Goal: Entertainment & Leisure: Browse casually

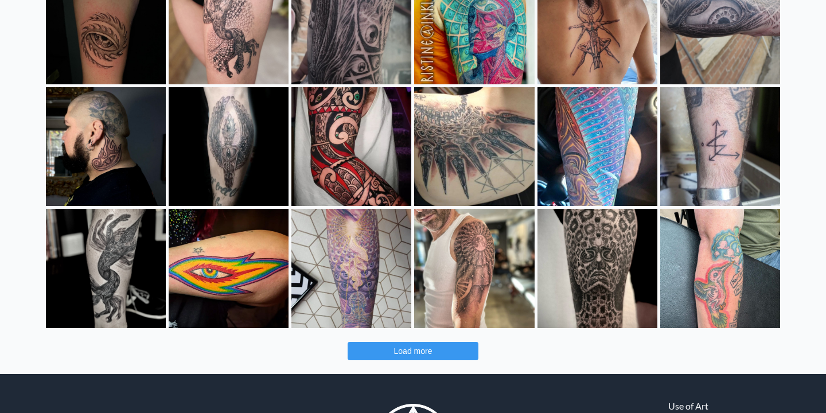
scroll to position [324, 0]
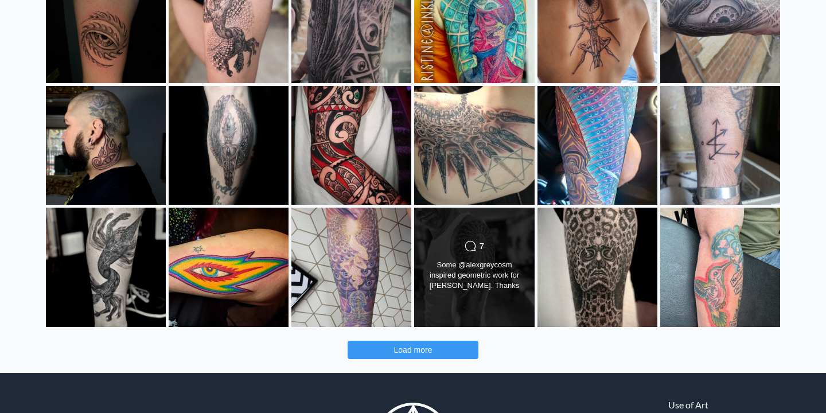
click at [473, 269] on div "Some @alexgreycosm inspired geometric work for [PERSON_NAME]. Thanks for your t…" at bounding box center [474, 276] width 97 height 32
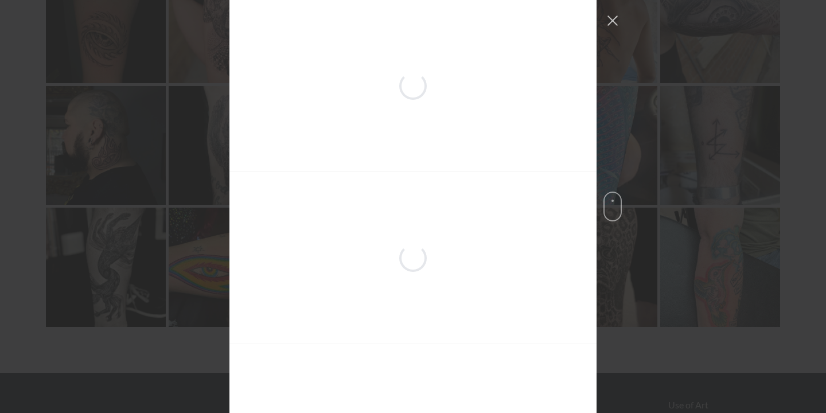
scroll to position [3811, 0]
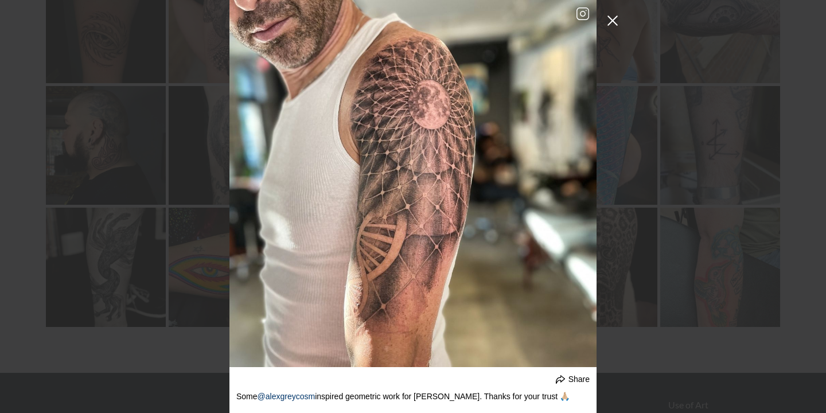
click at [615, 18] on button "Close Instagram Feed Popup" at bounding box center [613, 20] width 18 height 18
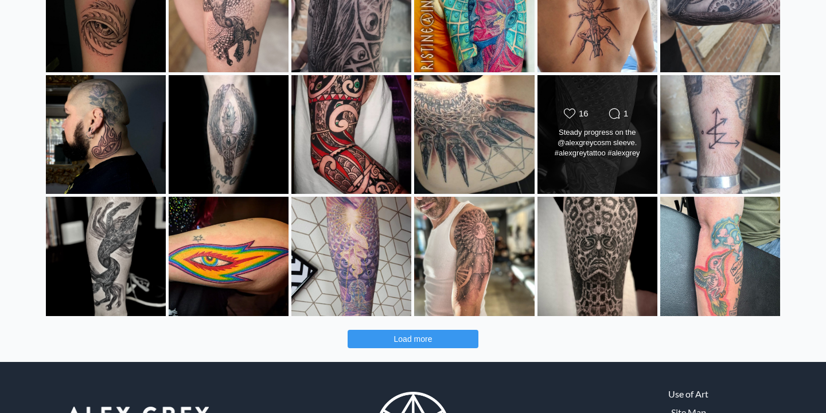
scroll to position [348, 0]
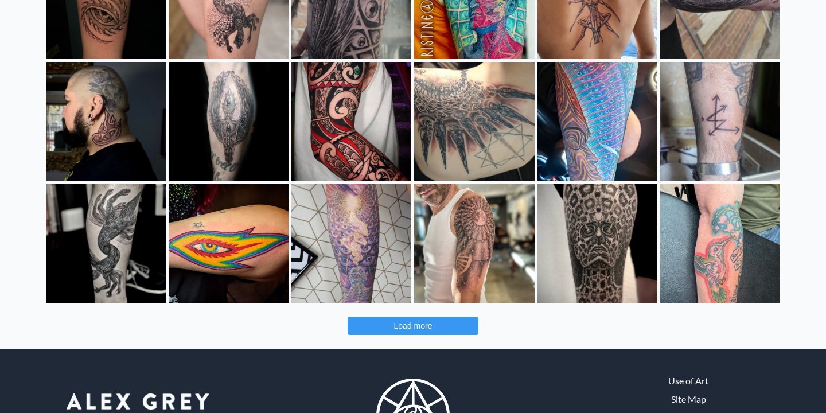
click at [448, 322] on button "Load more" at bounding box center [413, 326] width 131 height 18
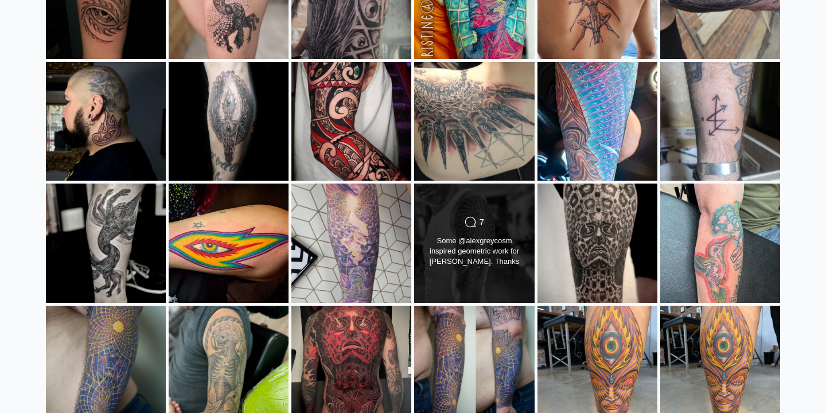
scroll to position [358, 0]
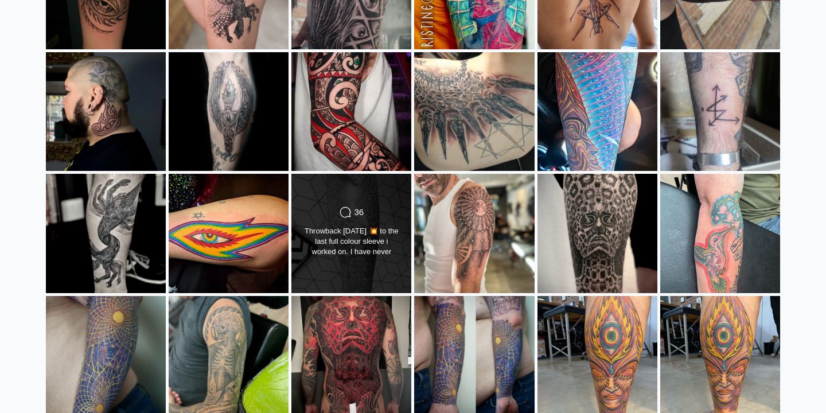
click at [388, 234] on div "Throwback [DATE] 💥 to the last full colour sleeve i worked on. I have never pos…" at bounding box center [351, 242] width 97 height 32
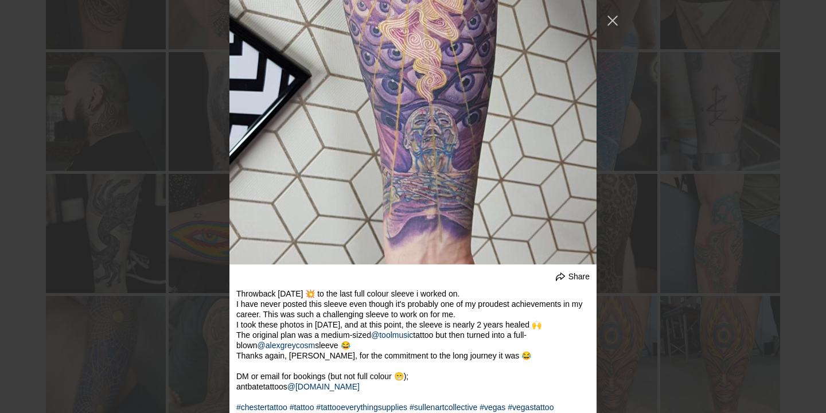
scroll to position [3616, 0]
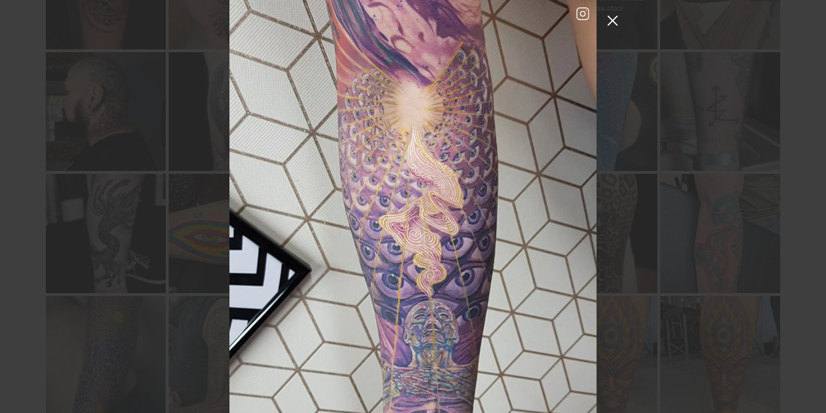
click at [620, 14] on button "Close Instagram Feed Popup" at bounding box center [613, 20] width 18 height 18
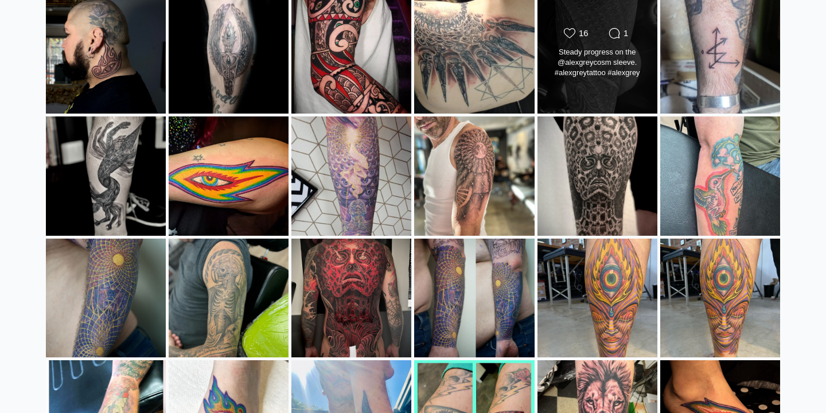
scroll to position [542, 0]
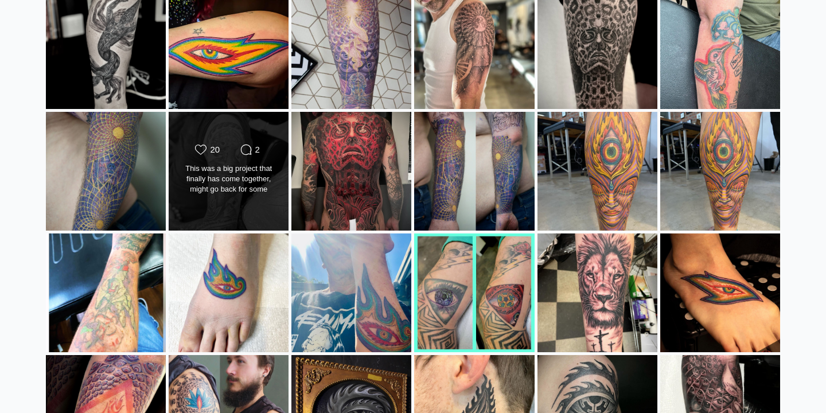
click at [245, 181] on div "This was a big project that finally has come together, might go back for some b…" at bounding box center [228, 180] width 97 height 32
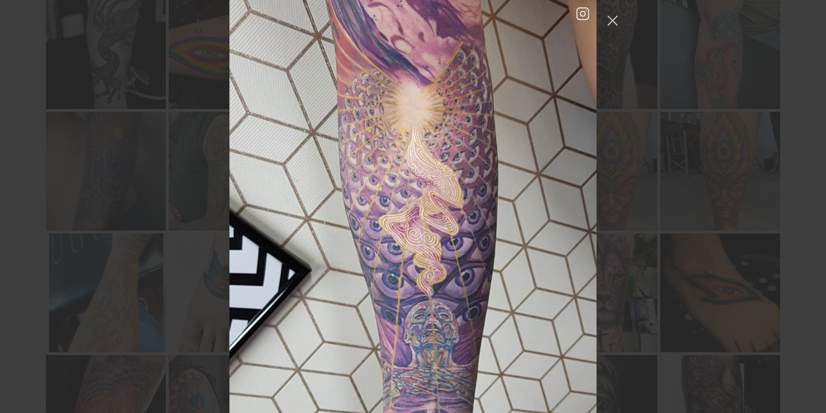
scroll to position [6078, 0]
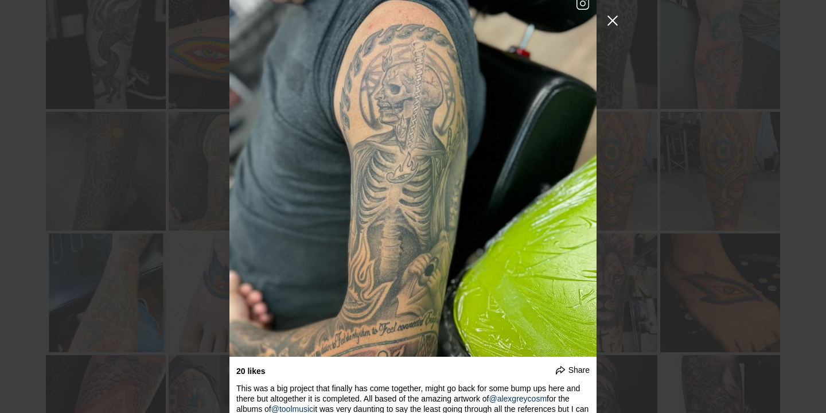
click at [616, 20] on button "Close Instagram Feed Popup" at bounding box center [613, 20] width 18 height 18
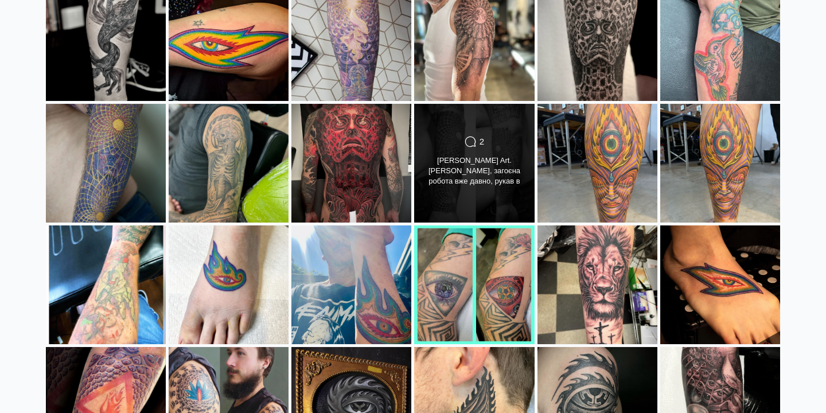
scroll to position [551, 0]
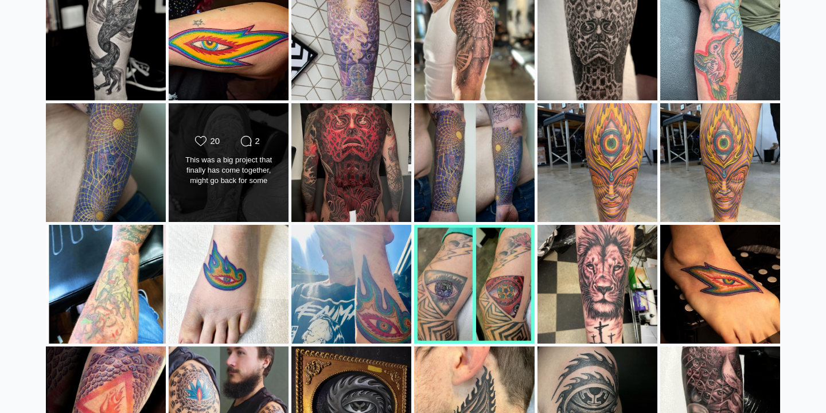
click at [246, 147] on div "Likes Count 20 Comments Count 2" at bounding box center [228, 142] width 97 height 14
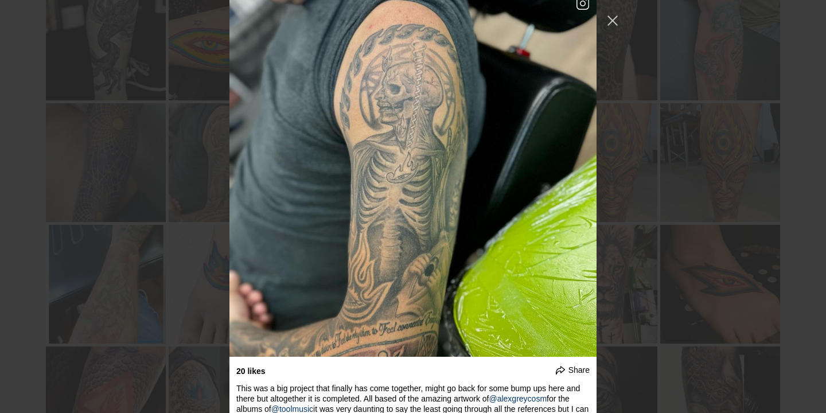
click at [601, 15] on div "undefined Share The start of something epic. I'm super excited to add the shadi…" at bounding box center [413, 206] width 826 height 413
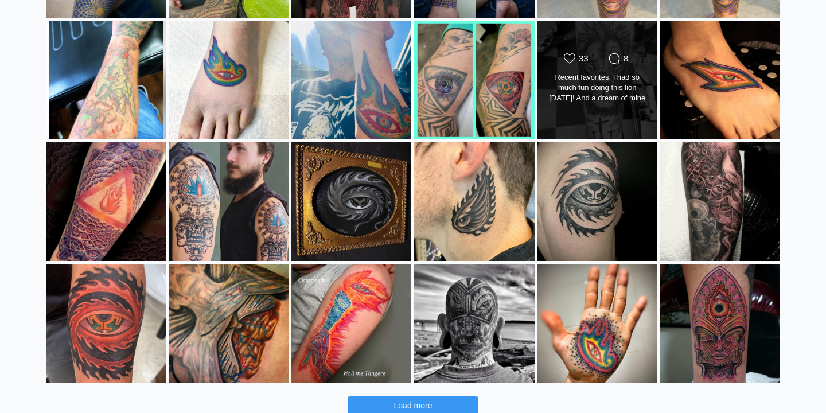
scroll to position [756, 0]
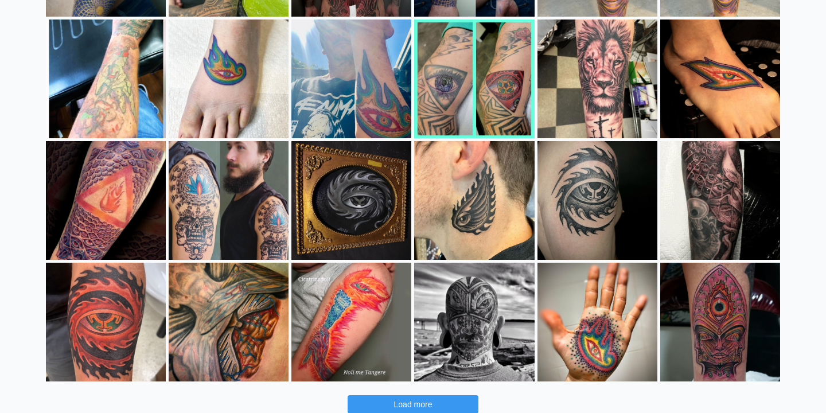
click at [443, 182] on div "Likes Count 30" at bounding box center [474, 180] width 97 height 14
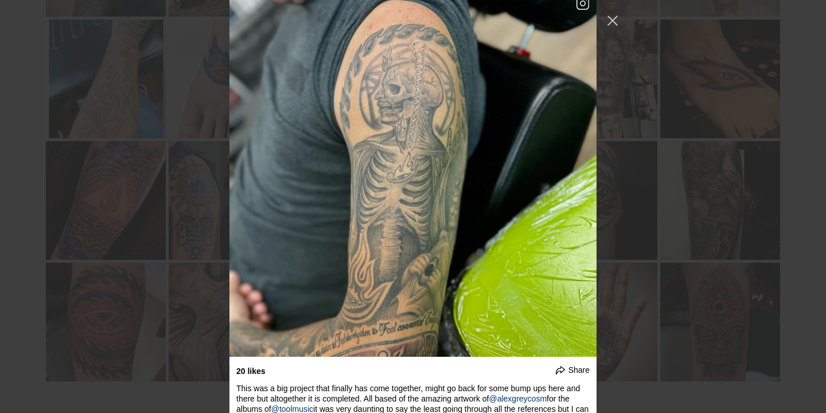
scroll to position [9812, 0]
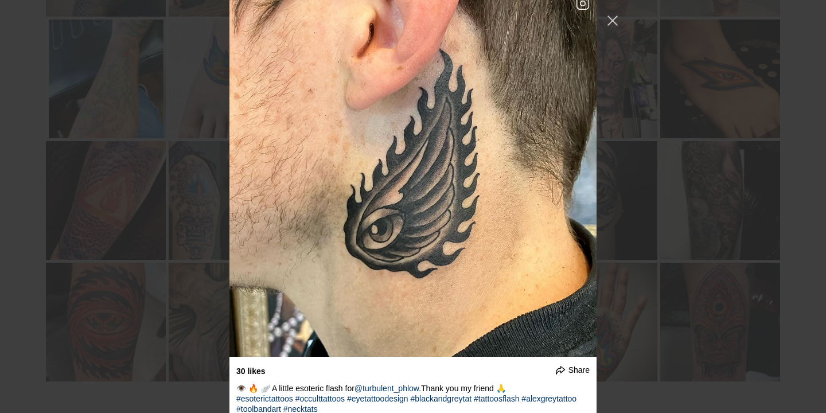
click at [115, 147] on div "undefined Share The start of something epic. I'm super excited to add the shadi…" at bounding box center [413, 206] width 826 height 413
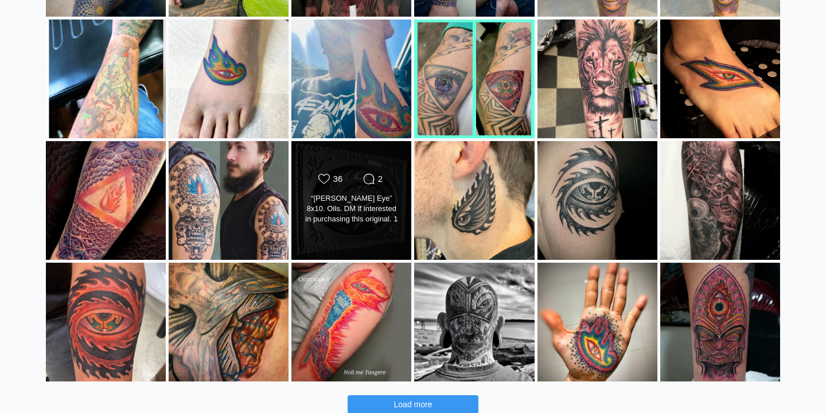
click at [378, 156] on div "Likes Count 36 Comments Count 2" at bounding box center [351, 201] width 121 height 120
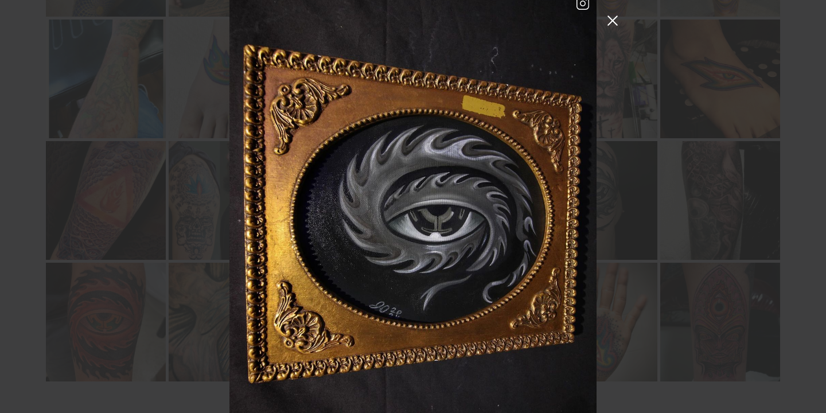
click at [613, 24] on button "Close Instagram Feed Popup" at bounding box center [613, 20] width 18 height 18
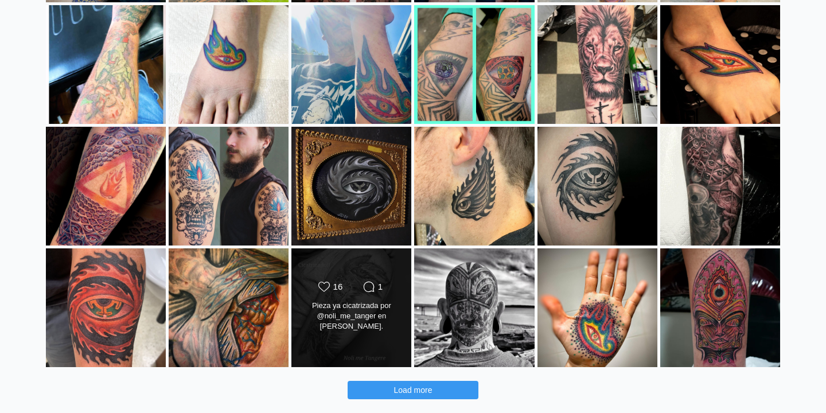
scroll to position [778, 0]
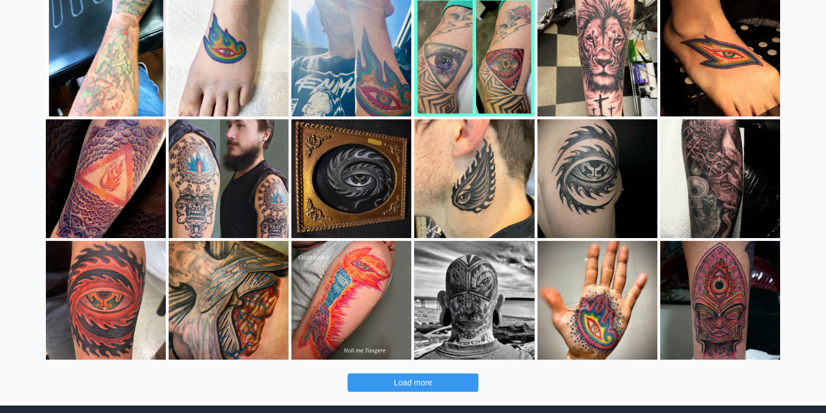
click at [423, 378] on span "Load more" at bounding box center [413, 382] width 38 height 9
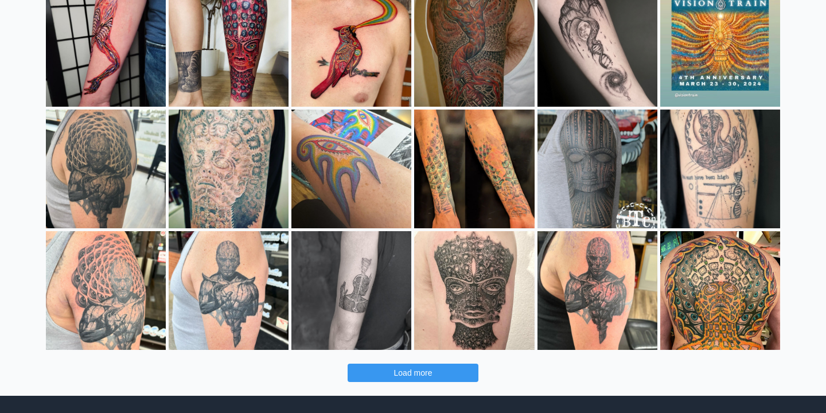
scroll to position [1282, 0]
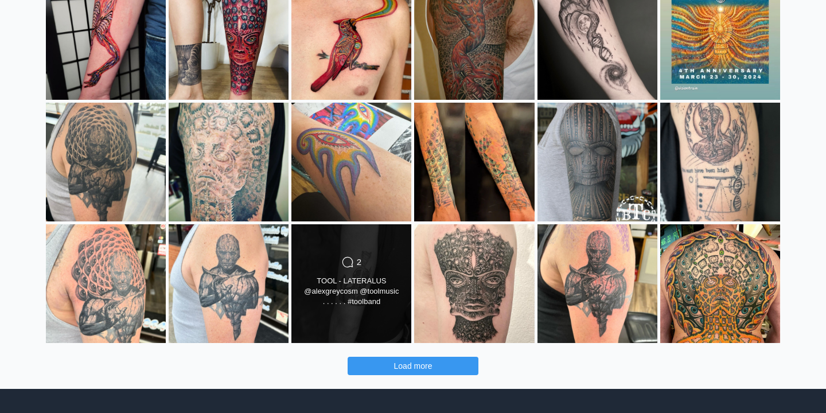
click at [392, 298] on div "TOOL - LATERALUS @alexgreycosm @toolmusic . . . . . . #toolband #alexgreytattoo…" at bounding box center [351, 292] width 97 height 32
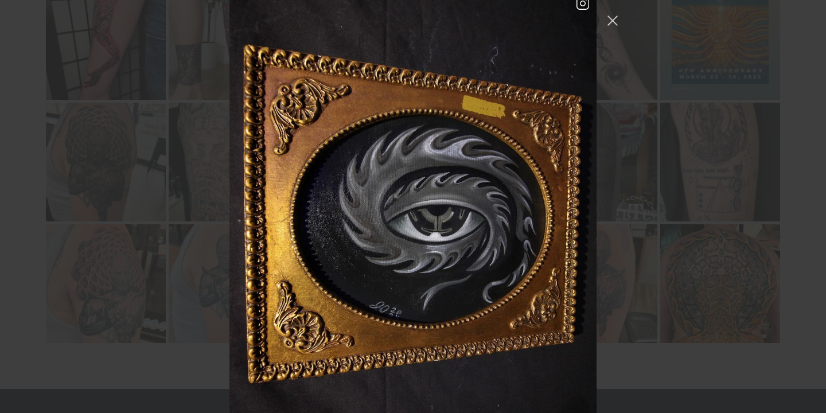
scroll to position [16541, 0]
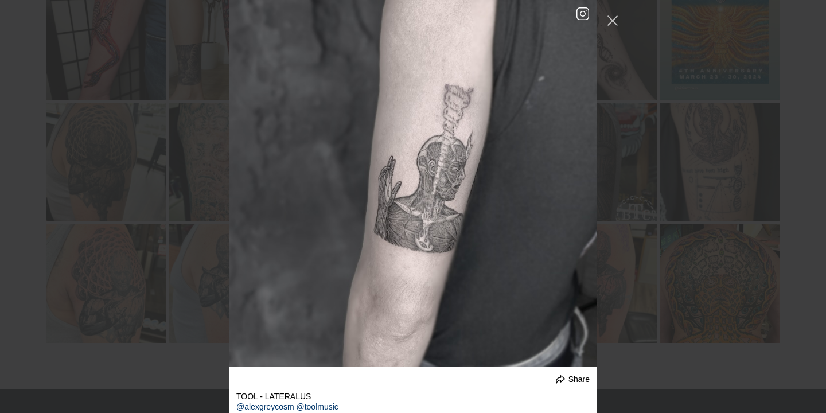
click at [103, 172] on div "undefined Share The start of something epic. I'm super excited to add the shadi…" at bounding box center [413, 206] width 826 height 413
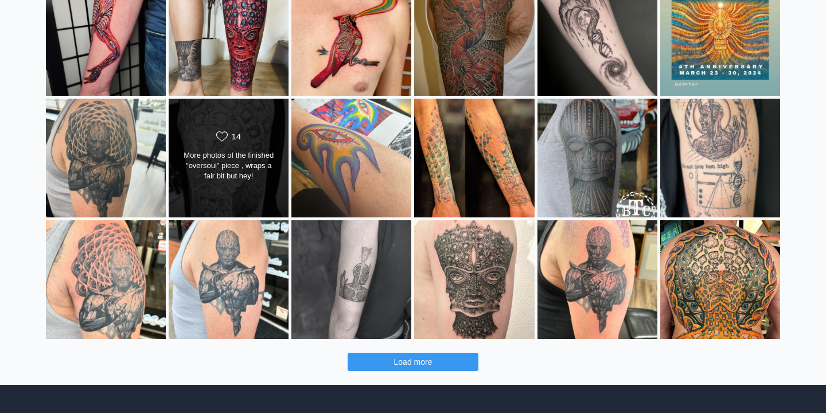
scroll to position [1286, 0]
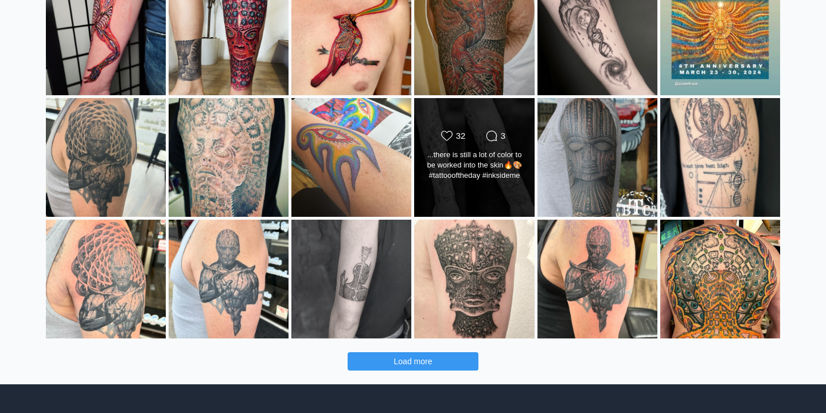
click at [491, 120] on div "Likes Count 32 Comments Count 3 ...there is still a lot of color to be worked i…" at bounding box center [474, 158] width 121 height 120
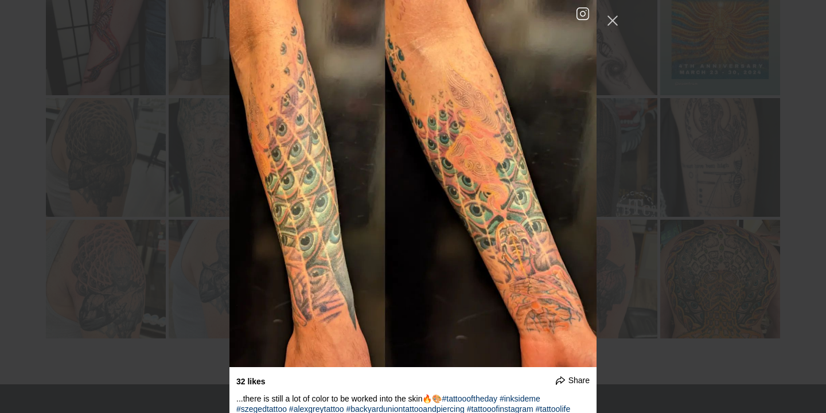
click at [658, 88] on div "undefined Share The start of something epic. I'm super excited to add the shadi…" at bounding box center [413, 206] width 826 height 413
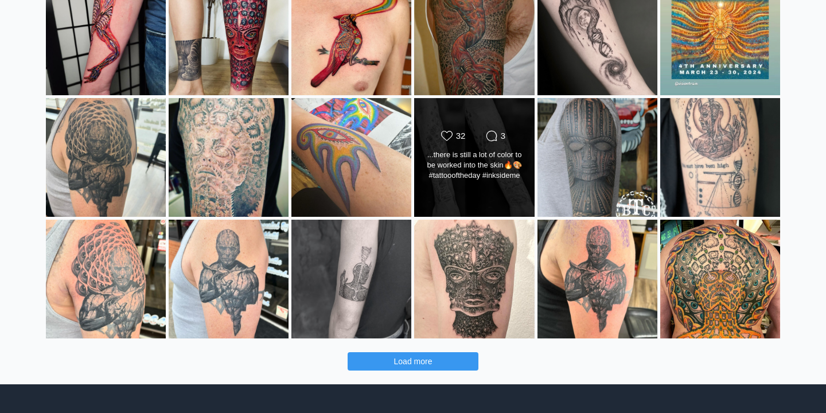
scroll to position [1296, 0]
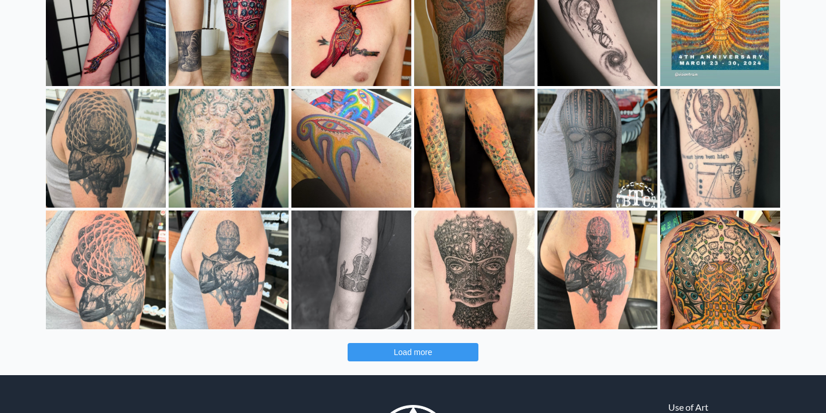
click at [414, 352] on span "Load more" at bounding box center [413, 352] width 38 height 9
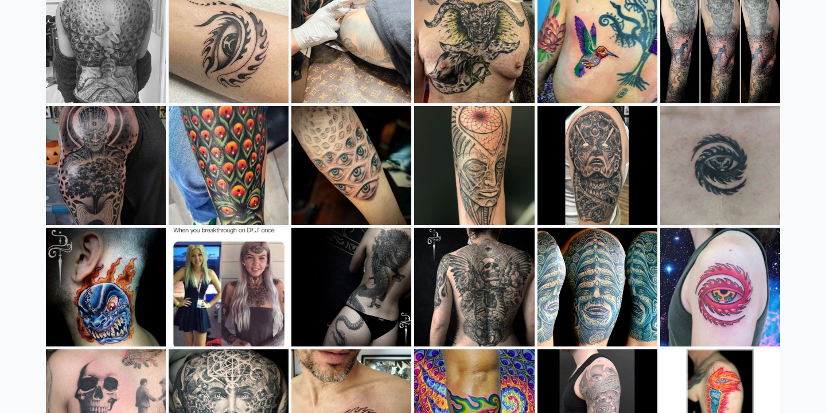
scroll to position [1662, 0]
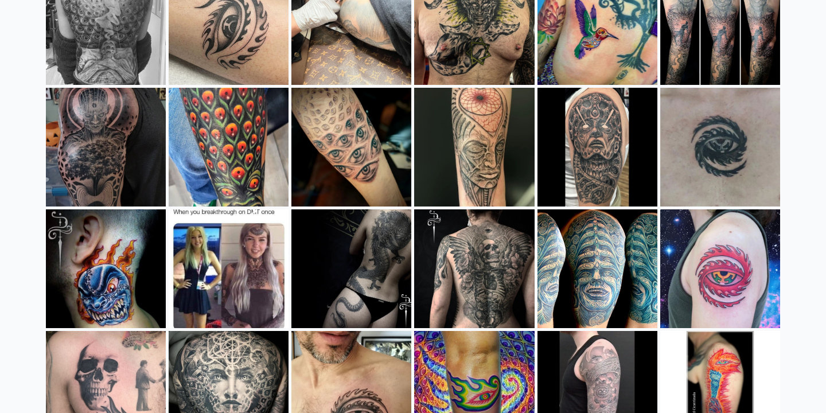
click at [228, 254] on div "Likes Count 39 Comments Count 4" at bounding box center [228, 249] width 97 height 14
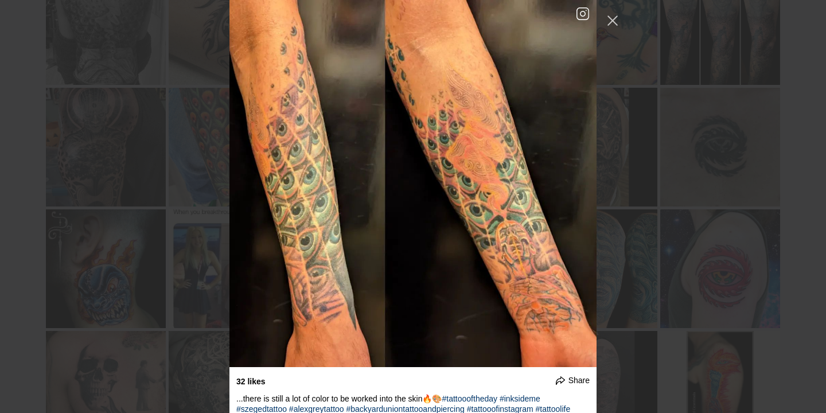
scroll to position [21700, 0]
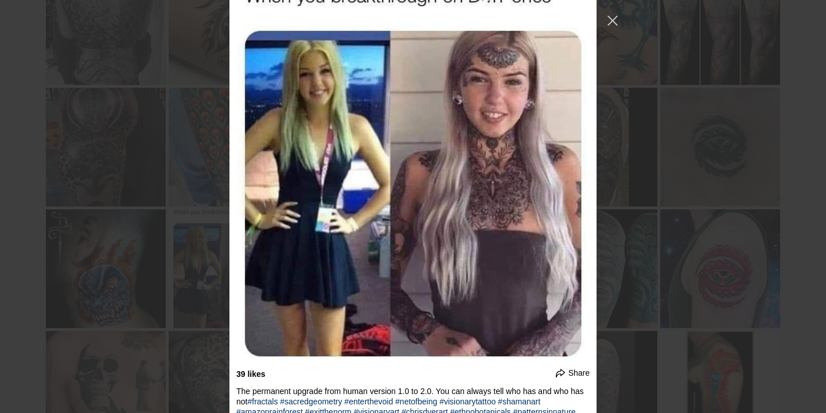
click at [103, 157] on div "undefined Share The start of something epic. I'm super excited to add the shadi…" at bounding box center [413, 206] width 826 height 413
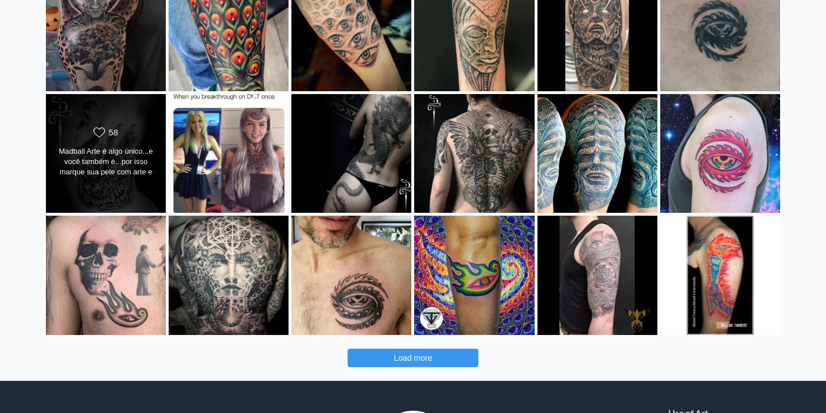
scroll to position [1787, 0]
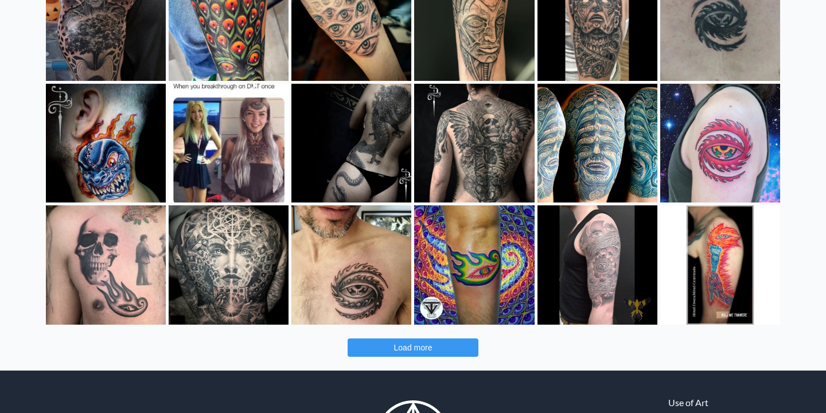
click at [395, 344] on span "Load more" at bounding box center [413, 347] width 38 height 9
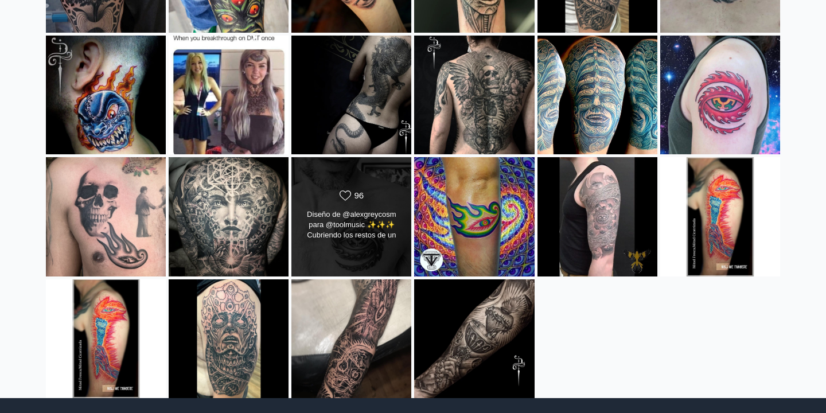
scroll to position [1954, 0]
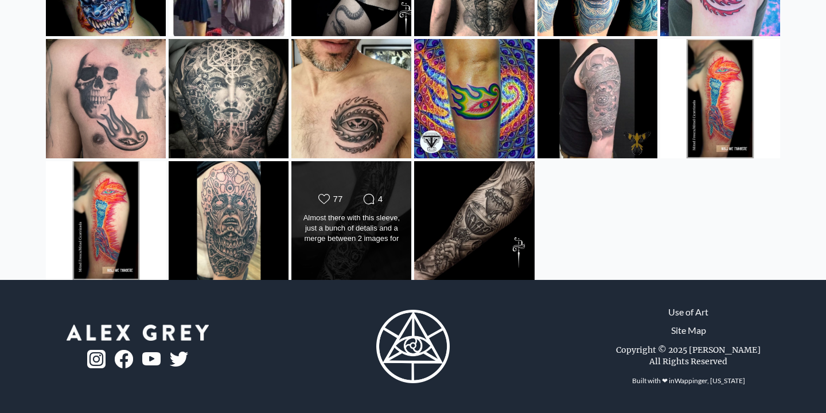
click at [369, 255] on div "Likes Count 77 Comments Count 4 Almost there with this sleeve, just a bunch of …" at bounding box center [351, 221] width 121 height 120
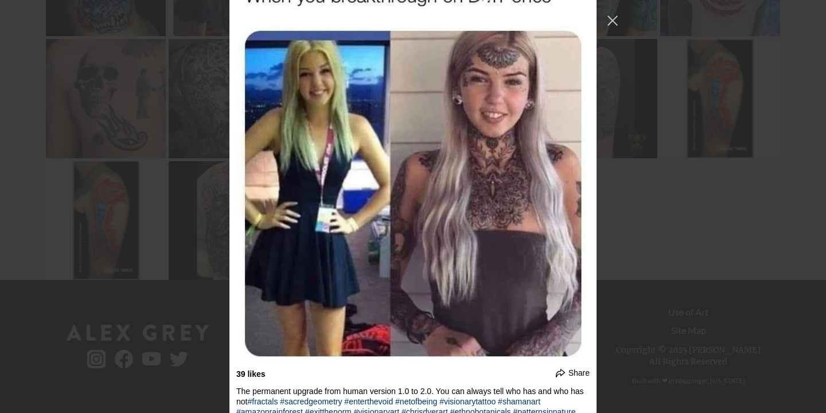
scroll to position [25228, 0]
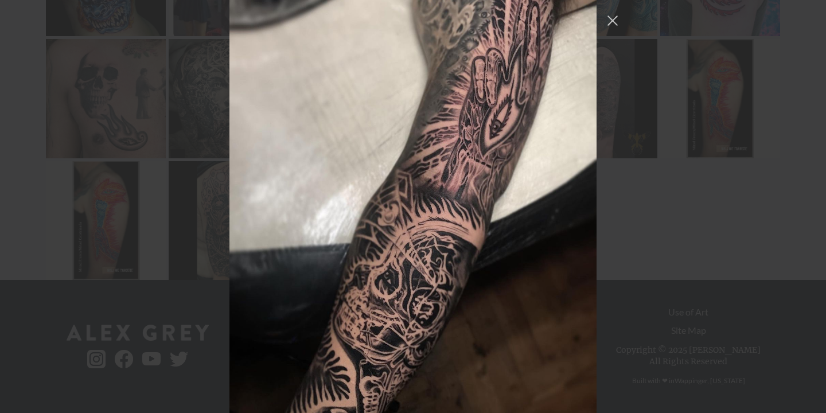
click at [100, 129] on div "undefined Share The start of something epic. I'm super excited to add the shadi…" at bounding box center [413, 206] width 826 height 413
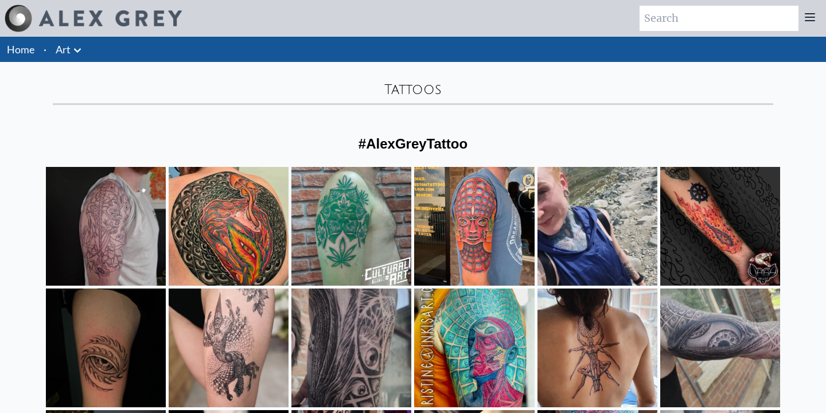
scroll to position [6, 0]
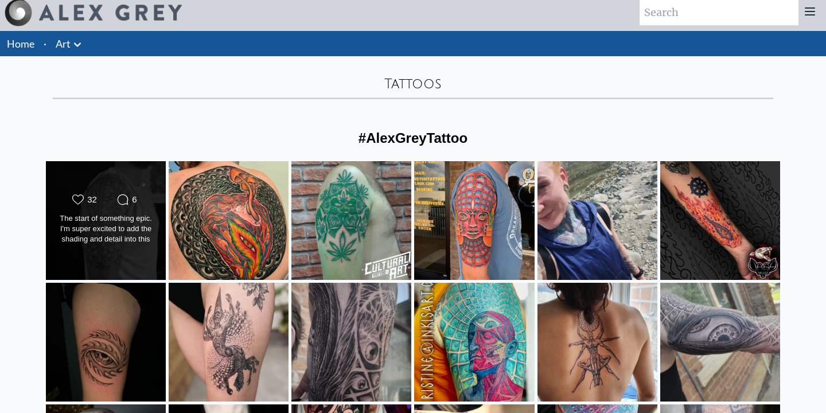
click at [145, 174] on div "Likes Count 32 Comments Count 6 The start of something epic. I'm super excited …" at bounding box center [105, 221] width 121 height 120
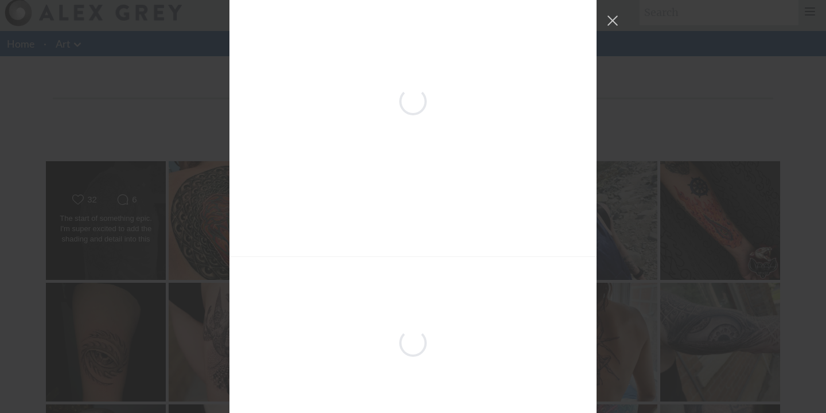
scroll to position [0, 0]
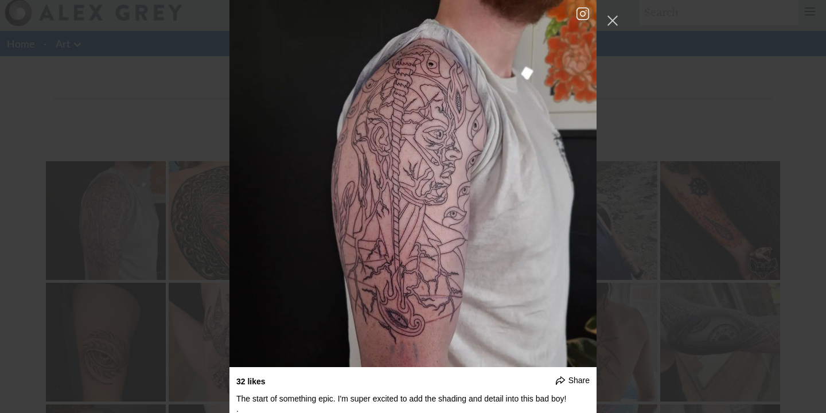
click at [59, 147] on div "32 likes Share Share on Facebook Share on Twitter . . . . #tattoodesigns #tatto…" at bounding box center [413, 206] width 826 height 413
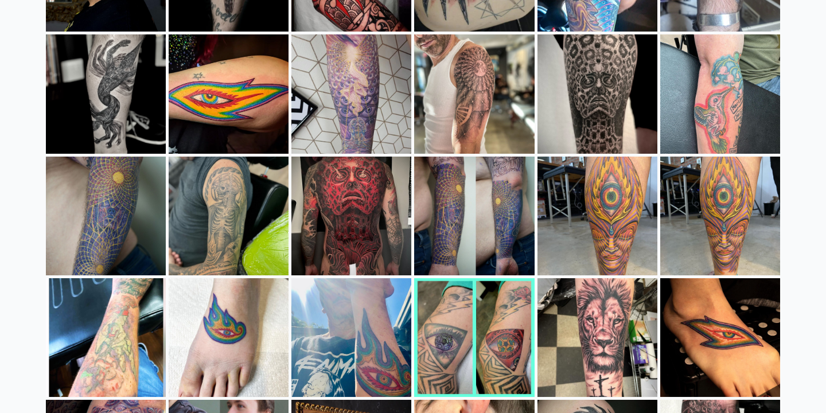
scroll to position [502, 0]
